Goal: Information Seeking & Learning: Learn about a topic

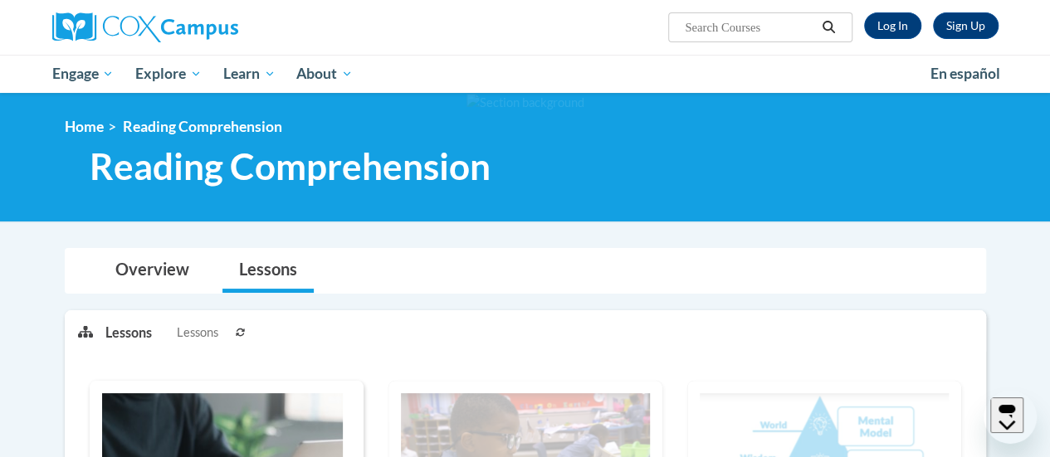
click at [886, 26] on link "Log In" at bounding box center [892, 25] width 57 height 27
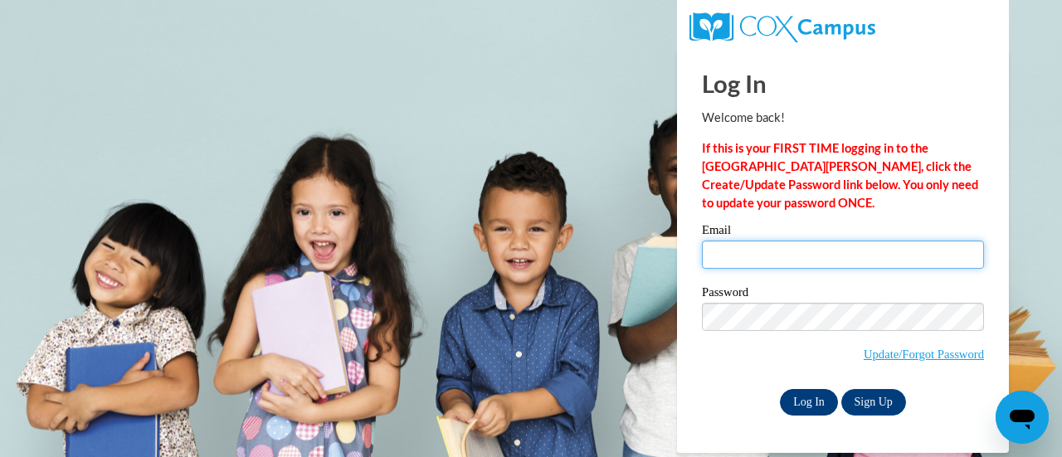
type input "[EMAIL_ADDRESS][PERSON_NAME][DOMAIN_NAME]"
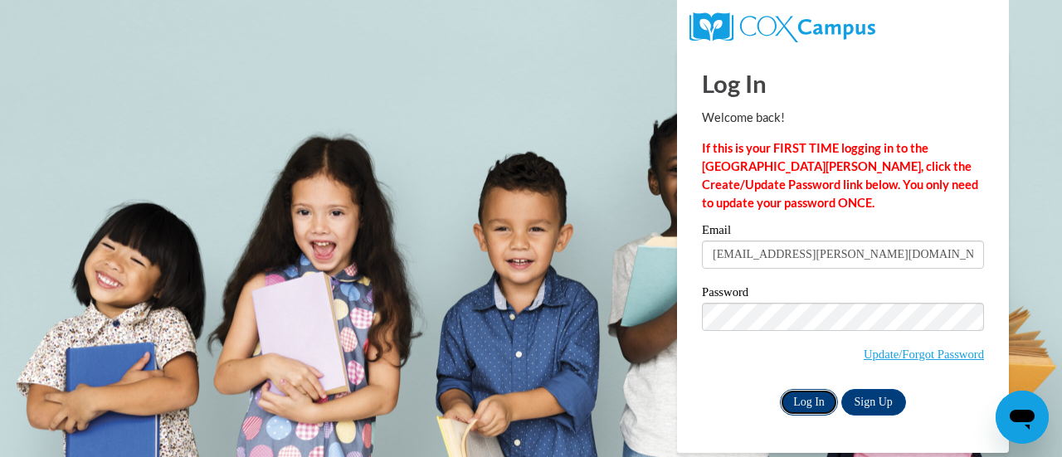
click at [804, 407] on input "Log In" at bounding box center [809, 402] width 58 height 27
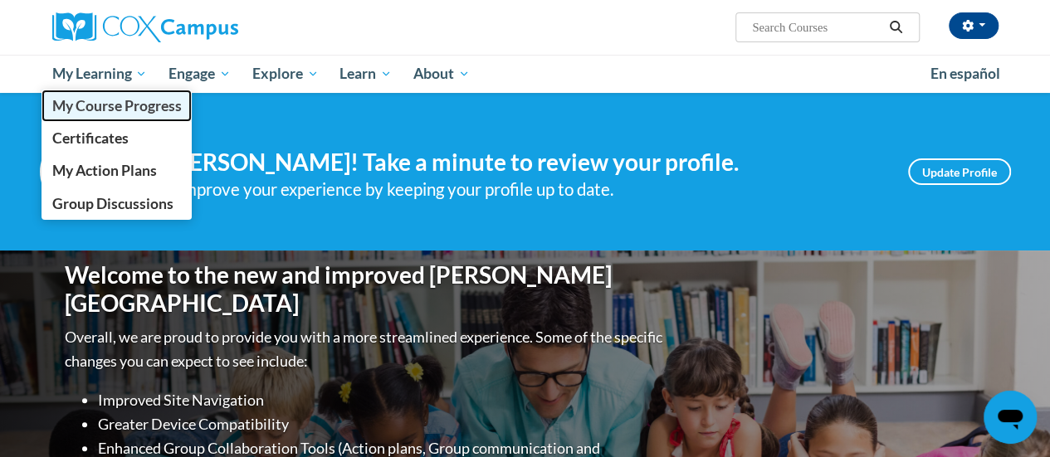
click at [105, 112] on span "My Course Progress" at bounding box center [115, 105] width 129 height 17
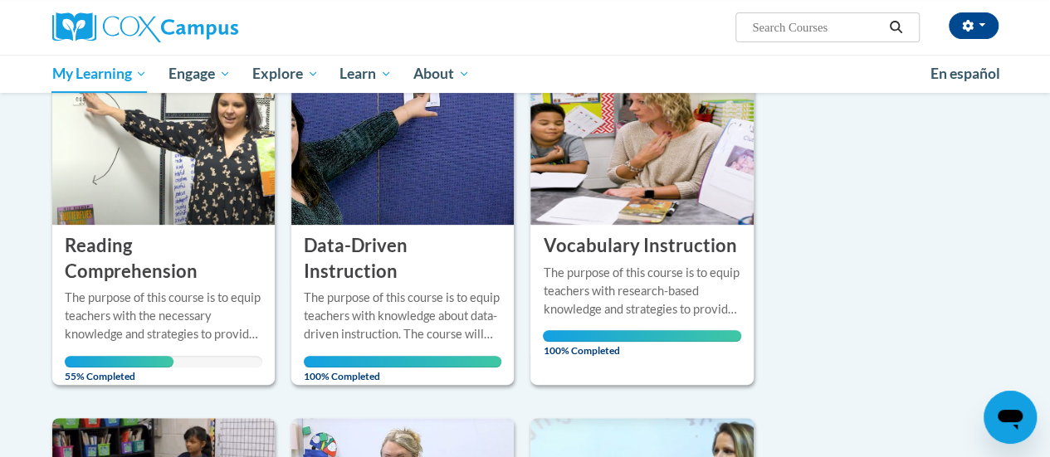
scroll to position [247, 0]
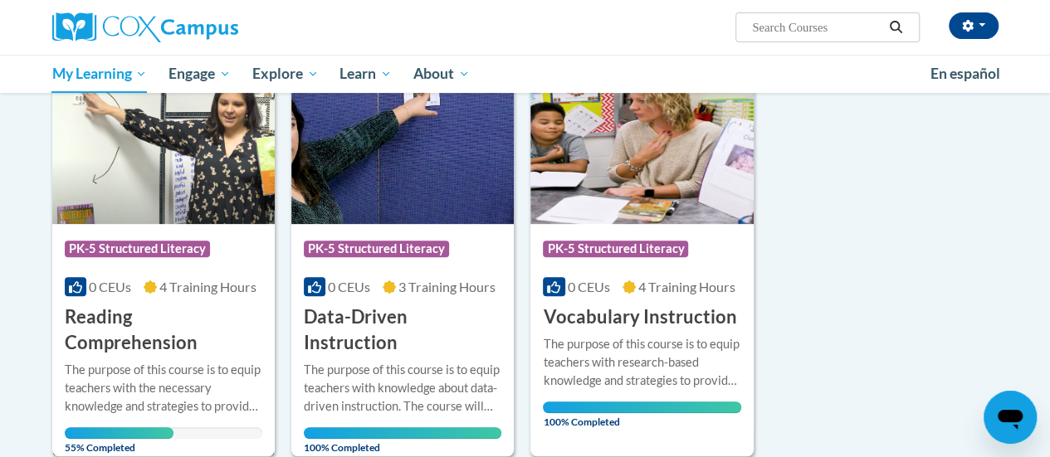
click at [149, 348] on h3 "Reading Comprehension" at bounding box center [163, 330] width 197 height 51
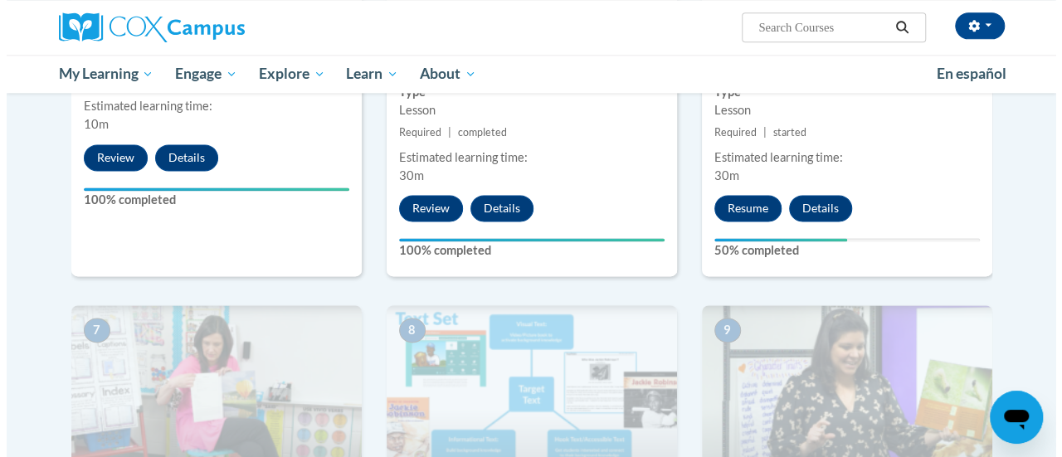
scroll to position [1060, 0]
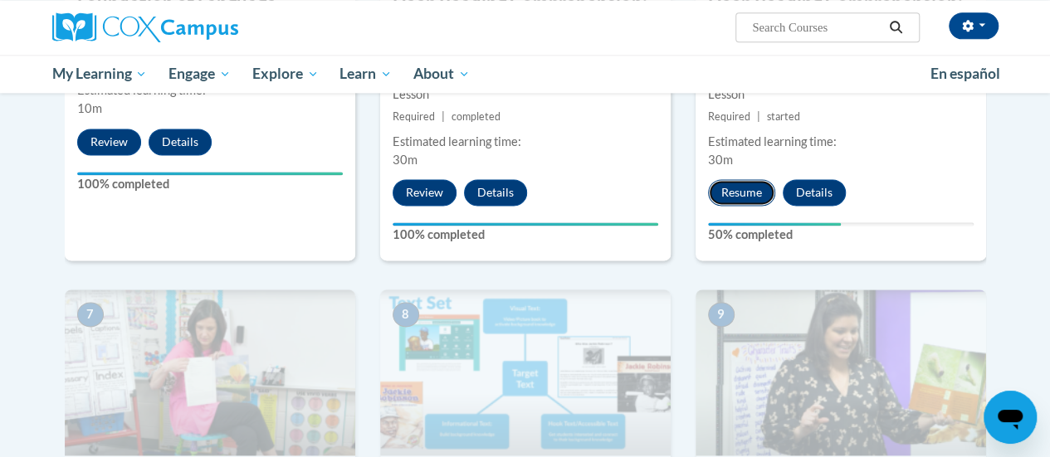
click at [763, 192] on button "Resume" at bounding box center [741, 192] width 67 height 27
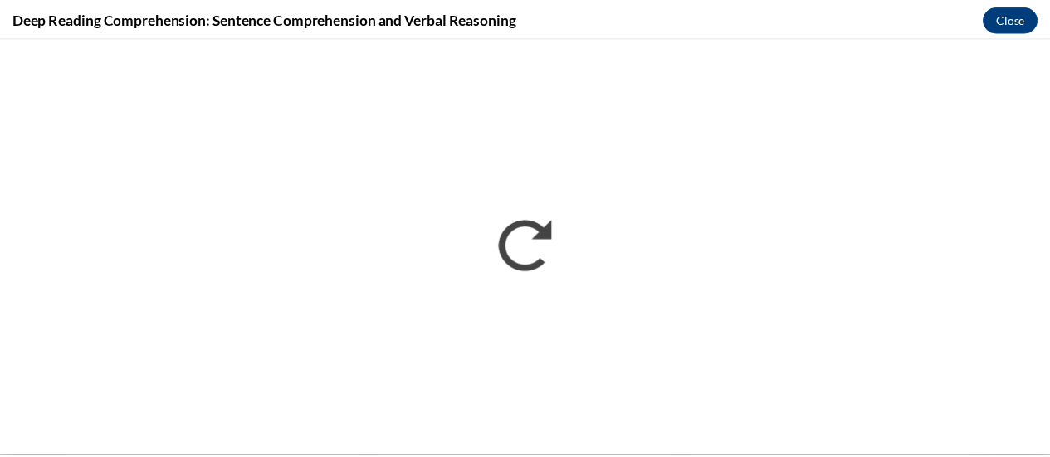
scroll to position [0, 0]
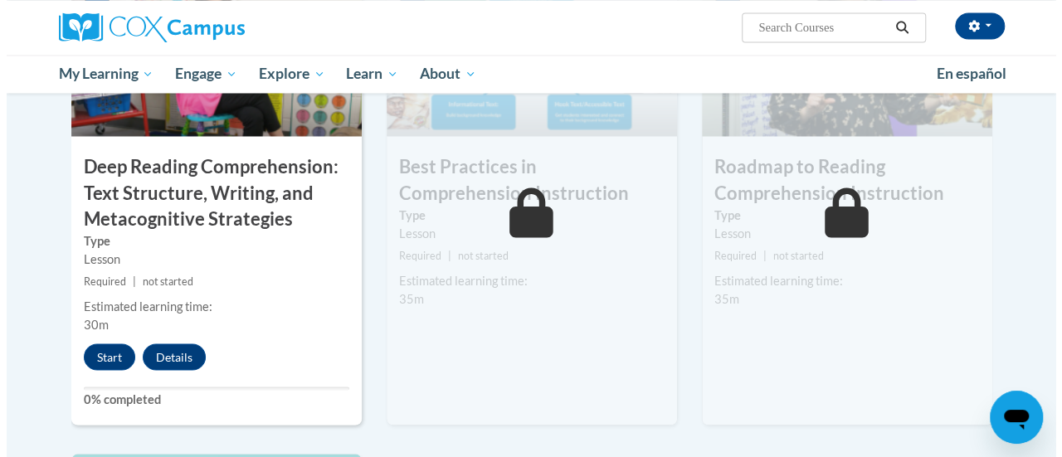
scroll to position [1384, 0]
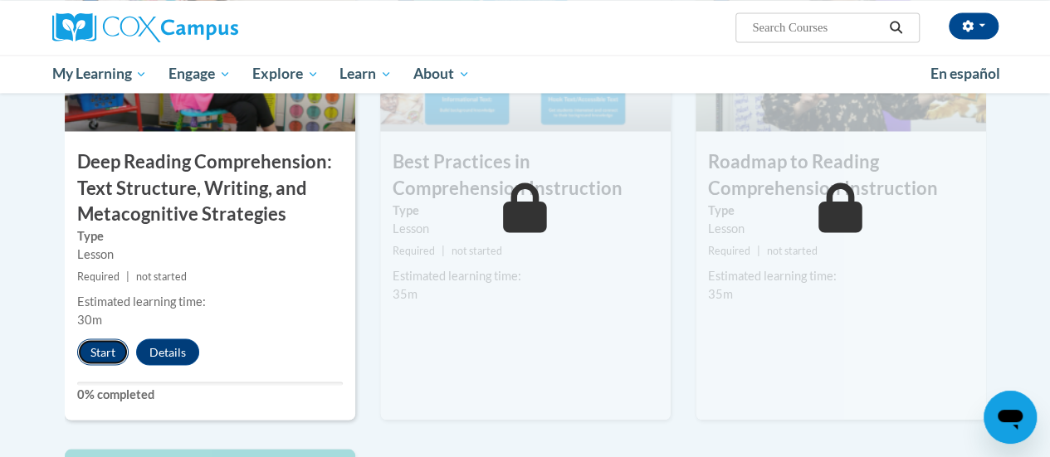
click at [107, 351] on button "Start" at bounding box center [102, 352] width 51 height 27
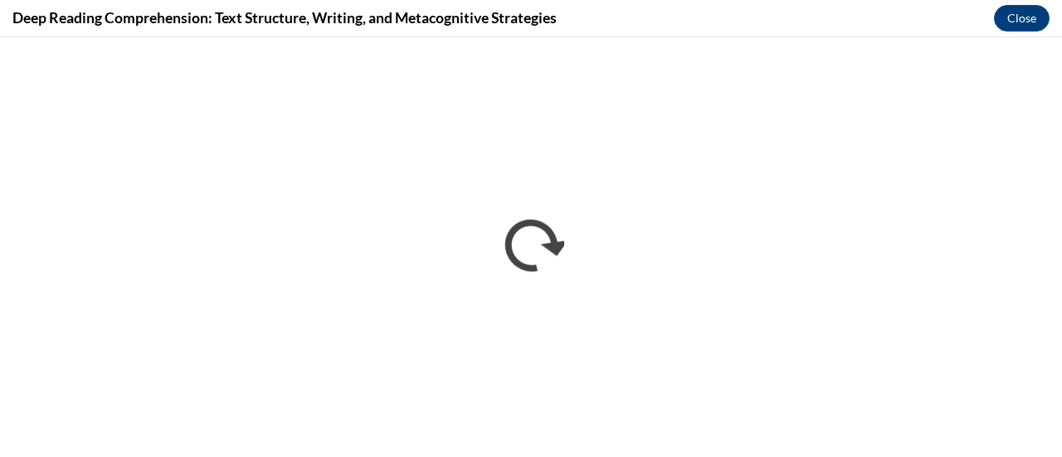
scroll to position [0, 0]
